Goal: Task Accomplishment & Management: Complete application form

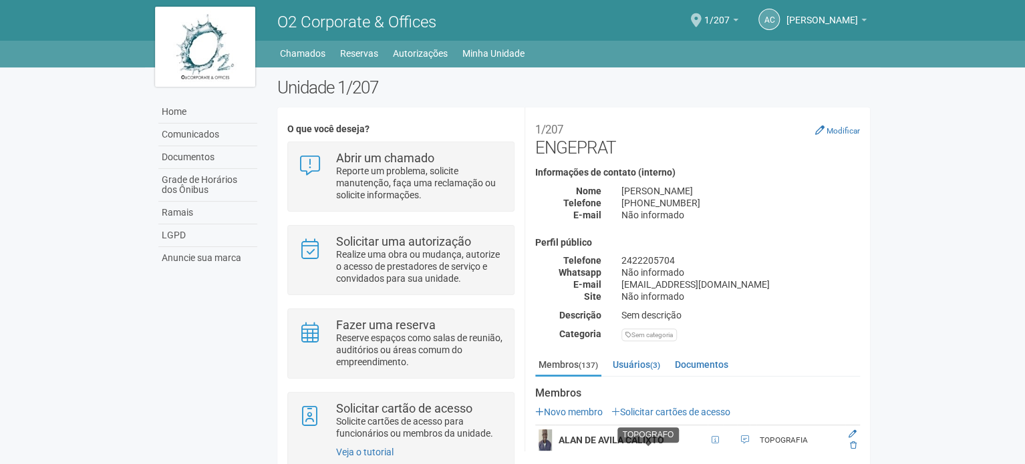
scroll to position [200, 0]
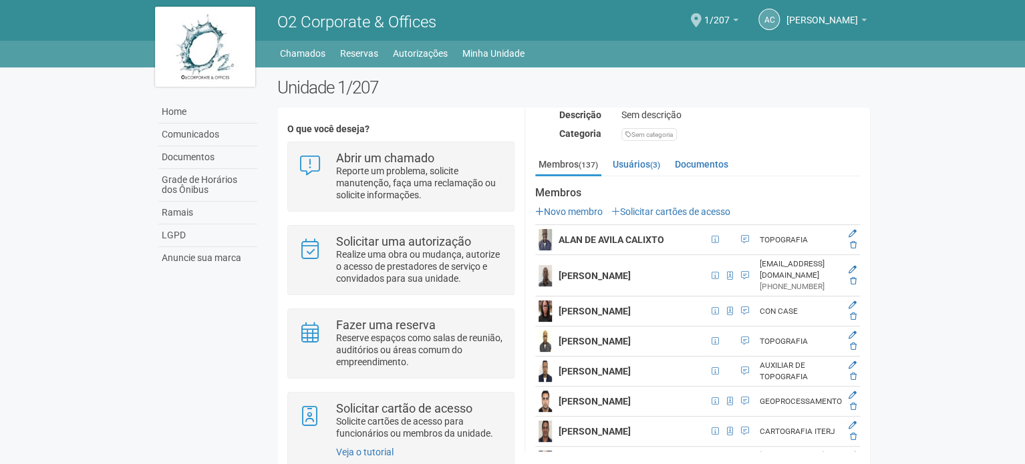
click at [675, 207] on link "Solicitar cartões de acesso" at bounding box center [670, 212] width 119 height 11
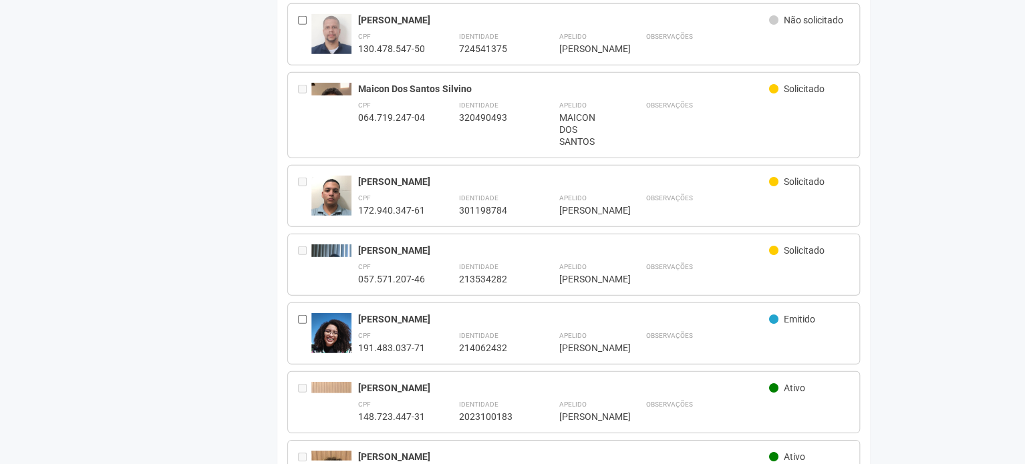
scroll to position [1738, 0]
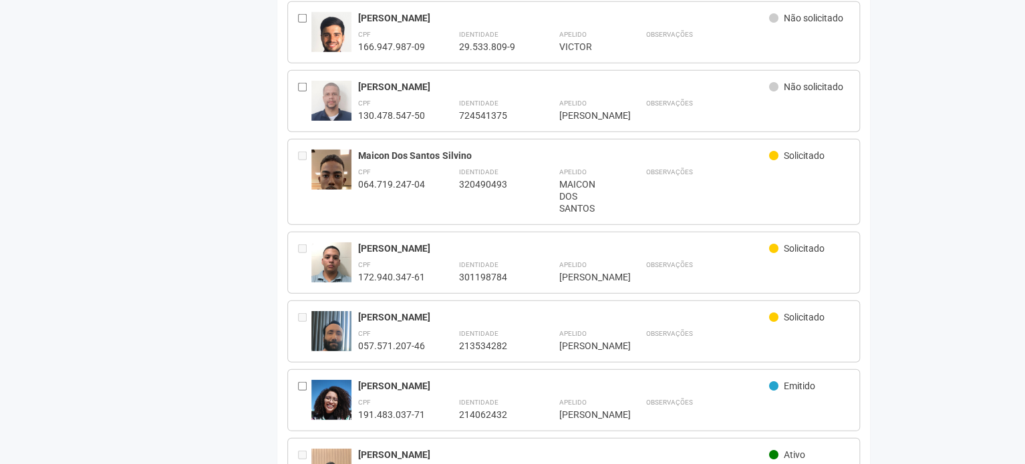
drag, startPoint x: 805, startPoint y: 154, endPoint x: 781, endPoint y: 225, distance: 74.6
click at [805, 165] on div "Observações" at bounding box center [748, 189] width 204 height 49
click at [775, 243] on div "Solicitado" at bounding box center [809, 250] width 80 height 15
drag, startPoint x: 775, startPoint y: 242, endPoint x: 775, endPoint y: 251, distance: 9.4
click at [775, 243] on div "Solicitado" at bounding box center [809, 250] width 80 height 15
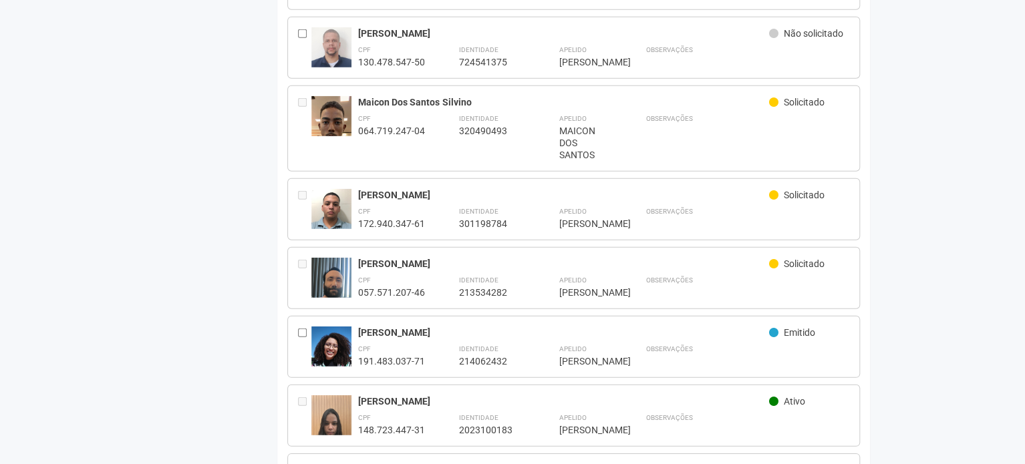
scroll to position [1871, 0]
